Goal: Navigation & Orientation: Go to known website

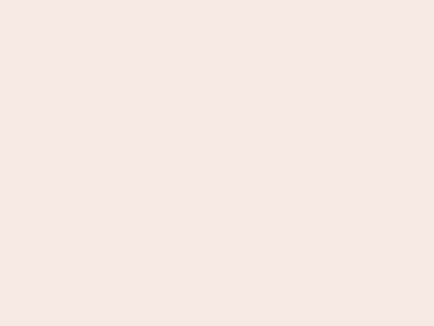
click at [217, 163] on nb-app "Almost there Thank you for registering for Newbook. Your account is under revie…" at bounding box center [217, 163] width 434 height 326
click at [217, 0] on nb-app "Almost there Thank you for registering for Newbook. Your account is under revie…" at bounding box center [217, 163] width 434 height 326
click at [232, 0] on nb-app "Almost there Thank you for registering for Newbook. Your account is under revie…" at bounding box center [217, 163] width 434 height 326
click at [217, 163] on nb-app "Almost there Thank you for registering for Newbook. Your account is under revie…" at bounding box center [217, 163] width 434 height 326
click at [217, 0] on nb-app "Almost there Thank you for registering for Newbook. Your account is under revie…" at bounding box center [217, 163] width 434 height 326
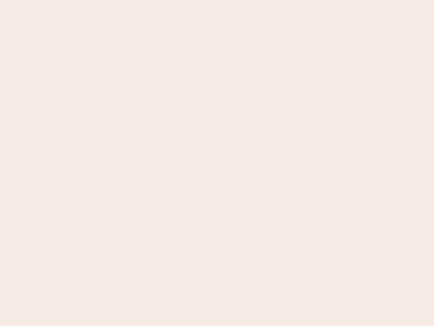
click at [152, 0] on nb-app "Almost there Thank you for registering for Newbook. Your account is under revie…" at bounding box center [217, 163] width 434 height 326
click at [217, 163] on nb-app "Almost there Thank you for registering for Newbook. Your account is under revie…" at bounding box center [217, 163] width 434 height 326
click at [217, 0] on nb-app "Almost there Thank you for registering for Newbook. Your account is under revie…" at bounding box center [217, 163] width 434 height 326
click at [152, 0] on nb-app "Almost there Thank you for registering for Newbook. Your account is under revie…" at bounding box center [217, 163] width 434 height 326
click at [217, 163] on nb-app "Almost there Thank you for registering for Newbook. Your account is under revie…" at bounding box center [217, 163] width 434 height 326
